Goal: Task Accomplishment & Management: Use online tool/utility

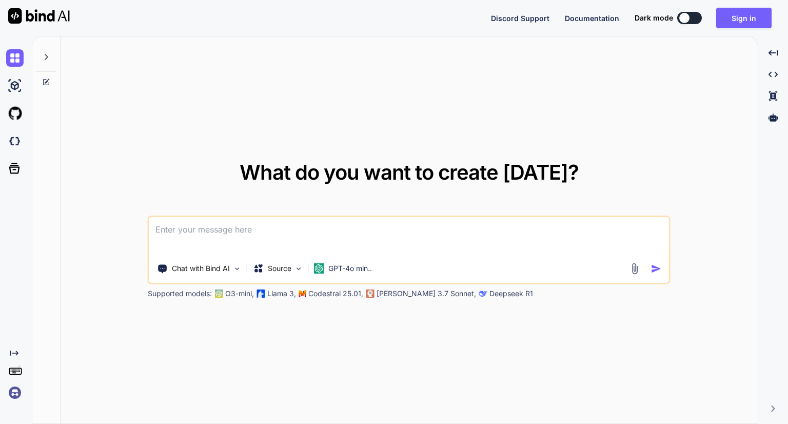
type textarea "x"
click at [740, 14] on button "Sign in" at bounding box center [743, 18] width 55 height 21
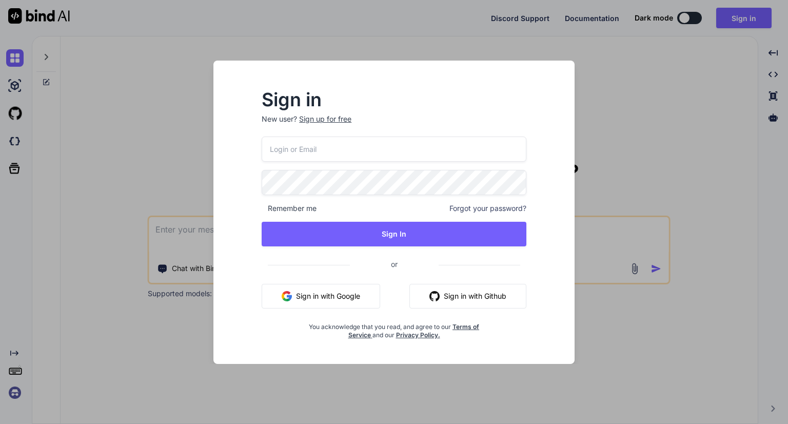
click at [349, 148] on input "email" at bounding box center [394, 148] width 265 height 25
paste input "3920"
type input "3"
type input "T"
type input "malebeTumisangodentse@gmail.com"
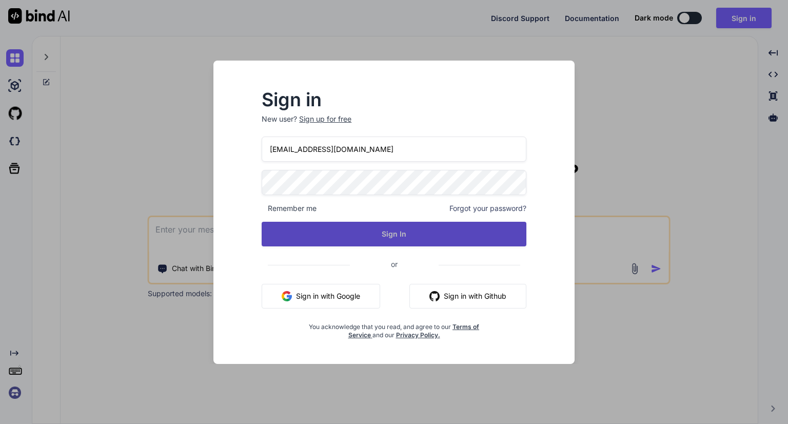
click at [392, 234] on button "Sign In" at bounding box center [394, 234] width 265 height 25
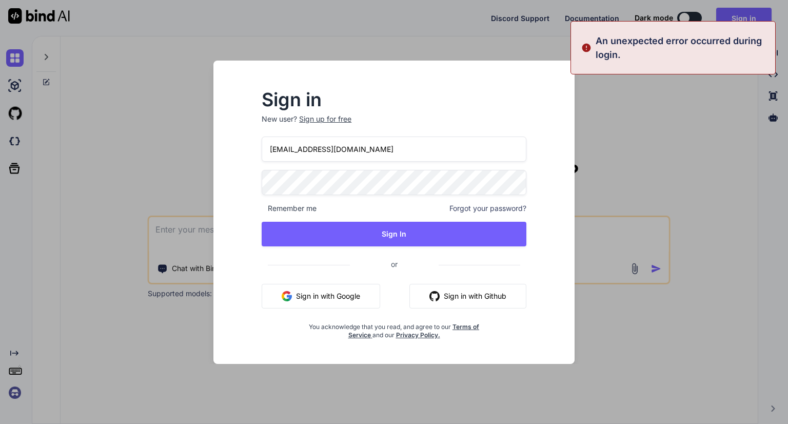
click at [604, 124] on div "Sign in New user? Sign up for free malebeTumisangodentse@gmail.com Remember me …" at bounding box center [394, 212] width 788 height 424
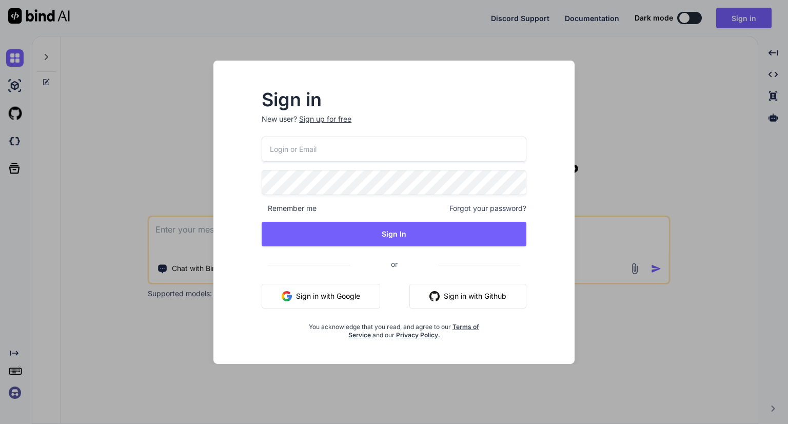
click at [353, 140] on input "email" at bounding box center [394, 148] width 265 height 25
type input "t"
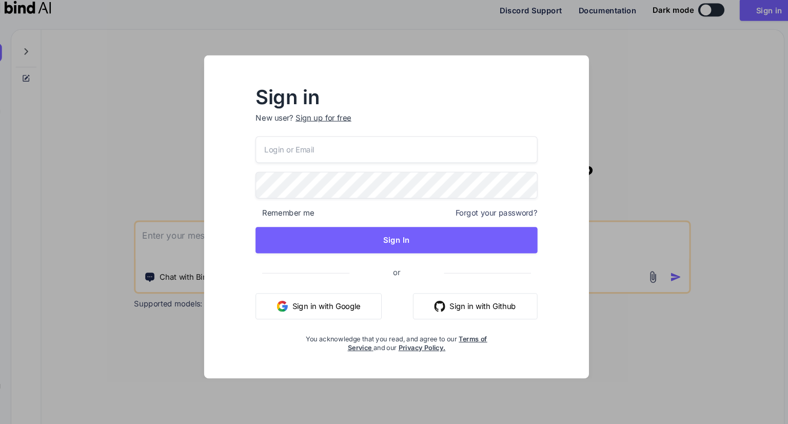
paste input "3920"
type input "3"
type input "malebetumisangofentse@gmail.com"
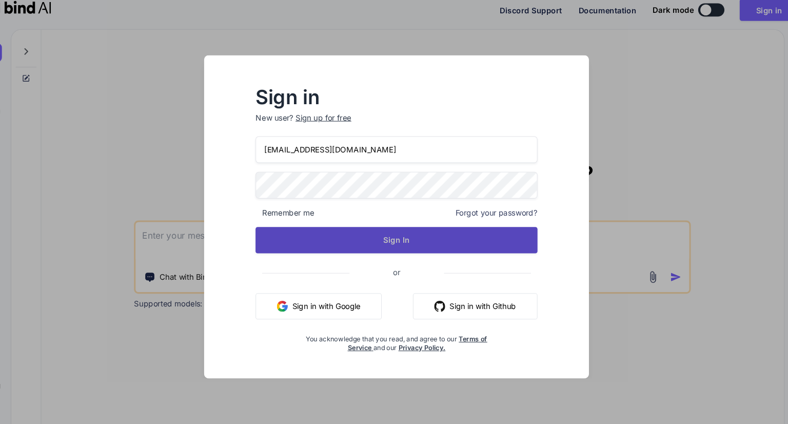
click at [395, 239] on button "Sign In" at bounding box center [394, 234] width 265 height 25
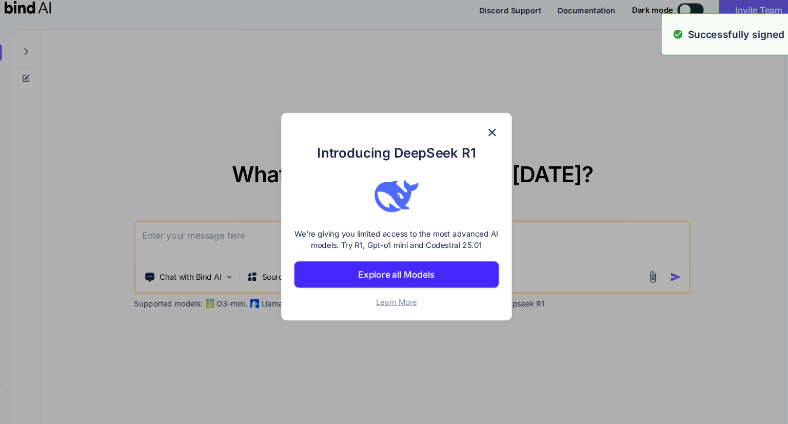
type textarea "x"
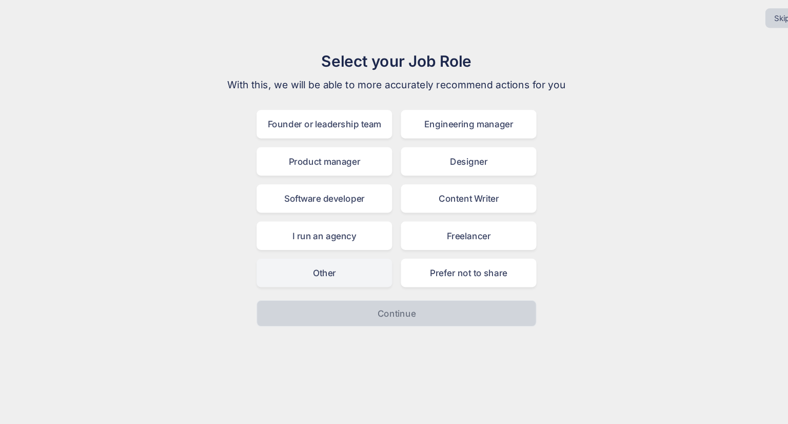
click at [337, 265] on div "Other" at bounding box center [326, 264] width 127 height 27
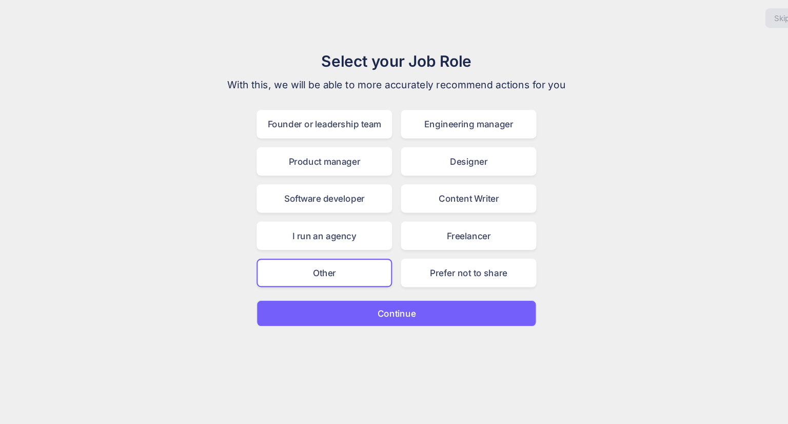
click at [395, 309] on button "Continue" at bounding box center [394, 302] width 263 height 25
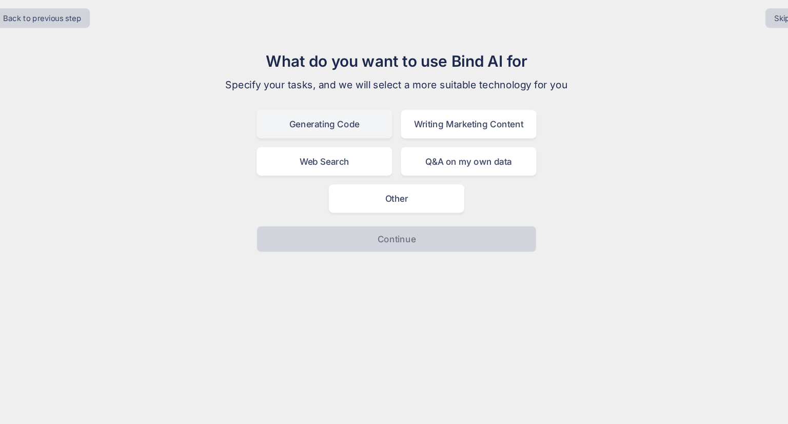
click at [336, 130] on div "Generating Code" at bounding box center [326, 125] width 127 height 27
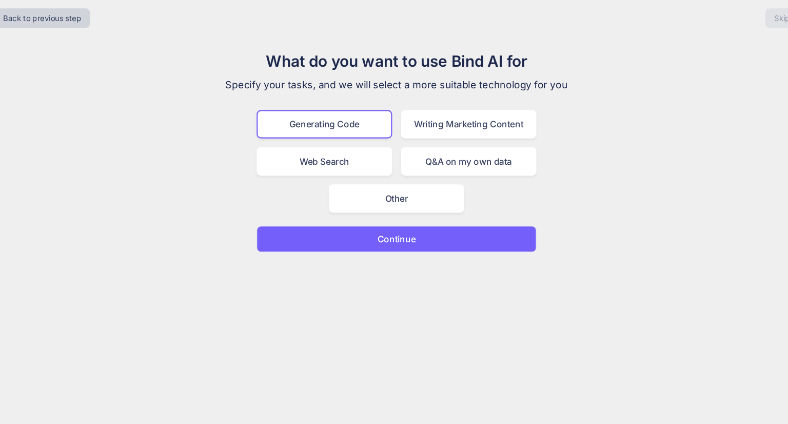
click at [387, 237] on p "Continue" at bounding box center [394, 233] width 36 height 12
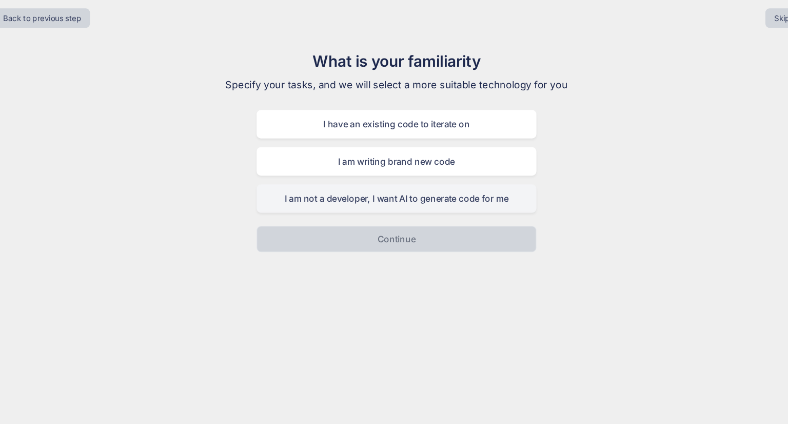
click at [404, 195] on div "I am not a developer, I want AI to generate code for me" at bounding box center [394, 195] width 263 height 27
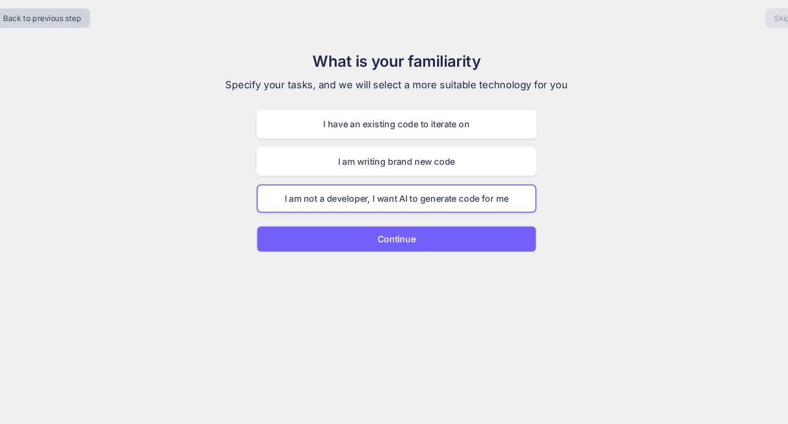
click at [413, 234] on button "Continue" at bounding box center [394, 233] width 263 height 25
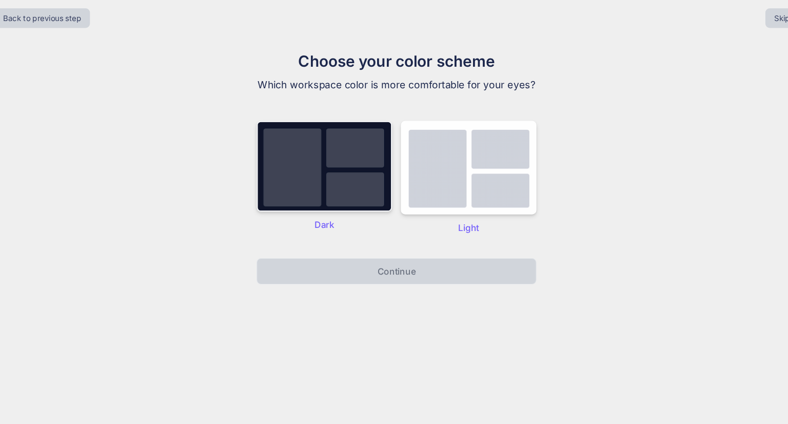
click at [361, 165] on img at bounding box center [326, 164] width 127 height 85
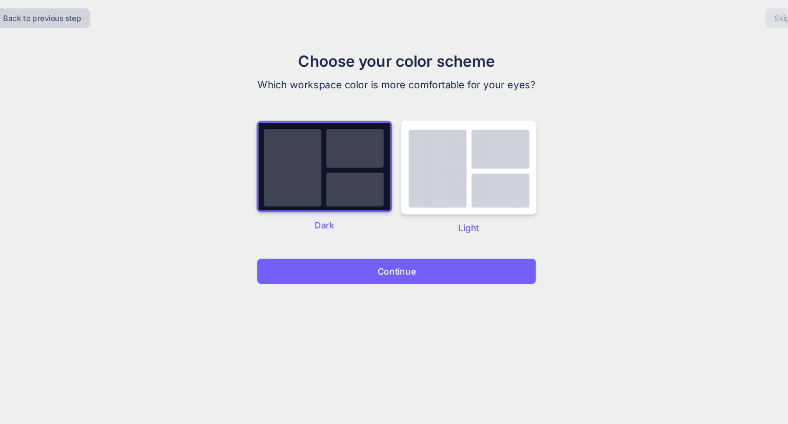
click at [396, 267] on p "Continue" at bounding box center [394, 263] width 36 height 12
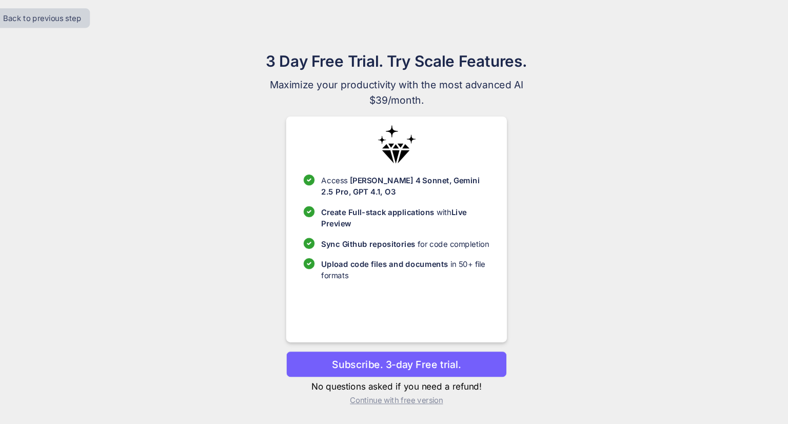
click at [396, 267] on p "Upload code files and documents in 50+ file formats" at bounding box center [401, 262] width 157 height 22
click at [409, 383] on p "Continue with free version" at bounding box center [393, 384] width 207 height 10
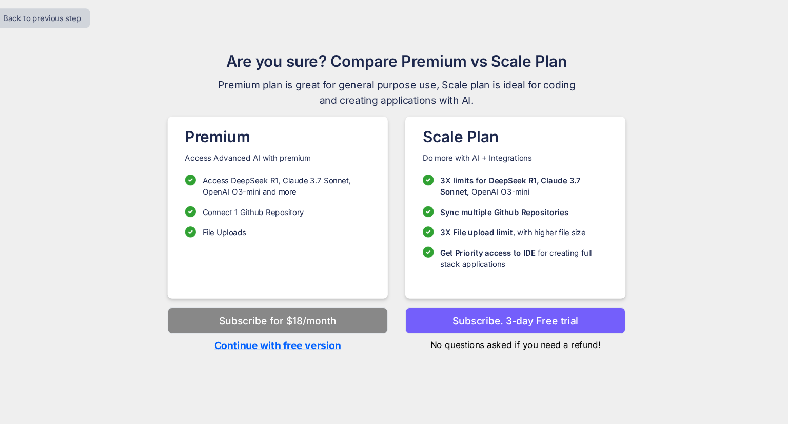
click at [253, 337] on p "Continue with free version" at bounding box center [282, 333] width 207 height 14
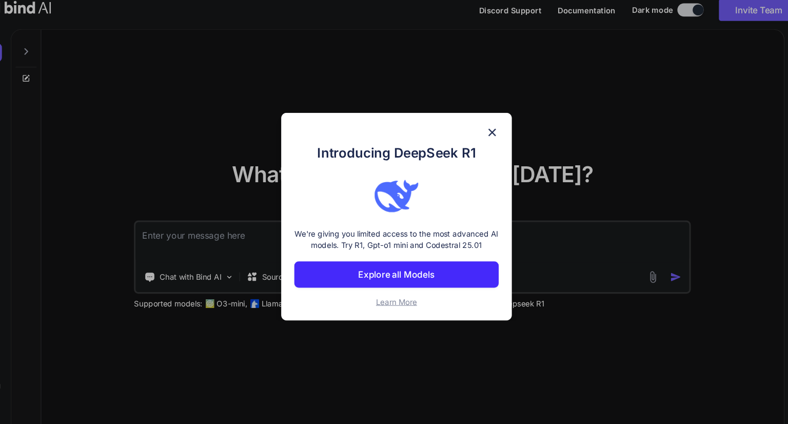
click at [44, 56] on div "Introducing DeepSeek R1 We're giving you limited access to the most advanced AI…" at bounding box center [394, 212] width 788 height 424
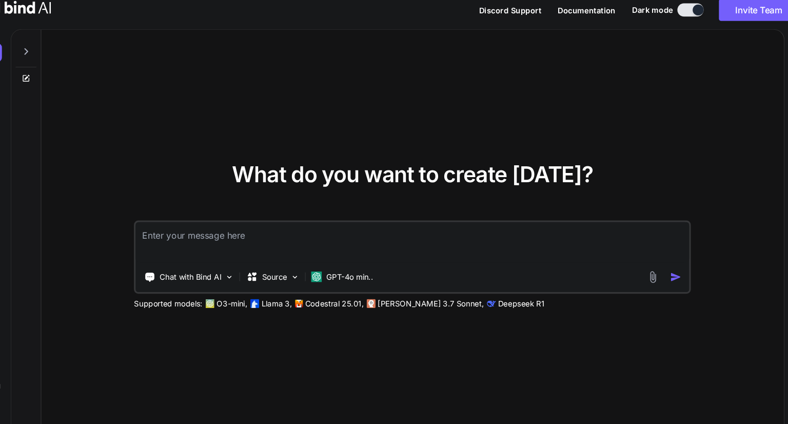
click at [48, 59] on icon at bounding box center [46, 57] width 8 height 8
